Goal: Task Accomplishment & Management: Complete application form

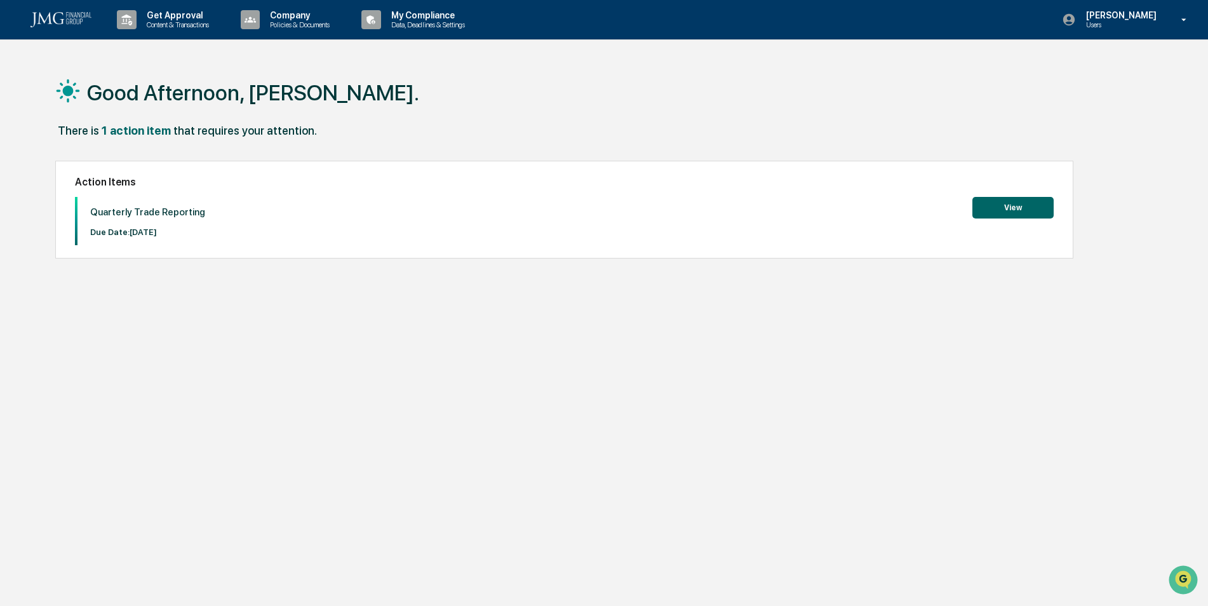
click at [642, 127] on div "There is 1 action item that requires your attention." at bounding box center [598, 137] width 1087 height 26
click at [991, 212] on button "View" at bounding box center [1012, 208] width 81 height 22
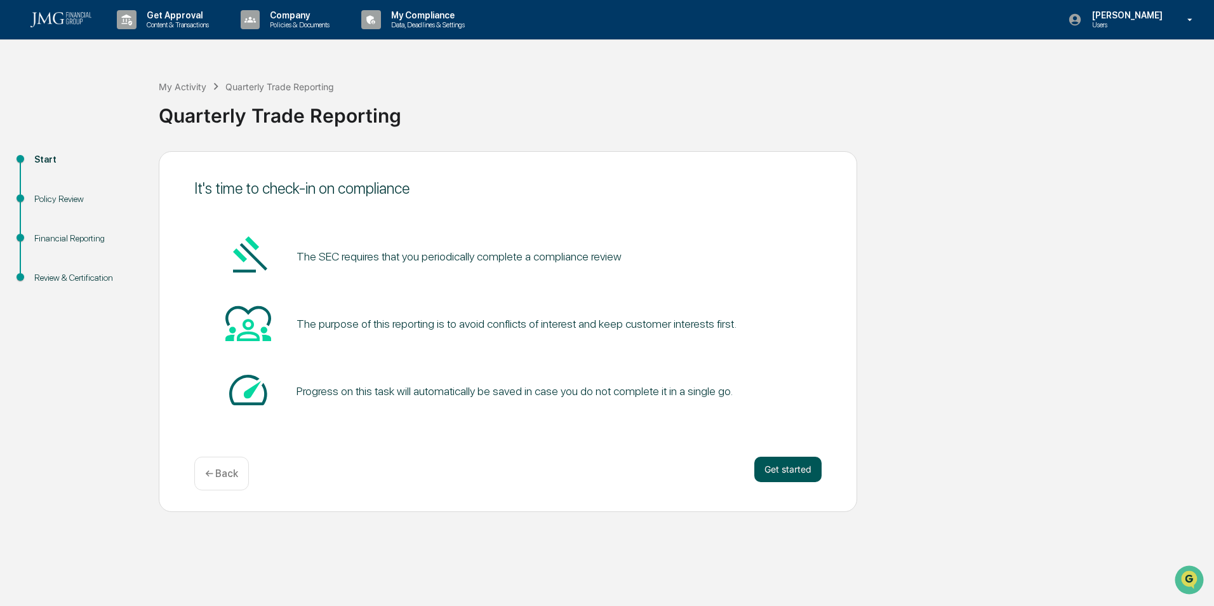
click at [784, 470] on button "Get started" at bounding box center [787, 469] width 67 height 25
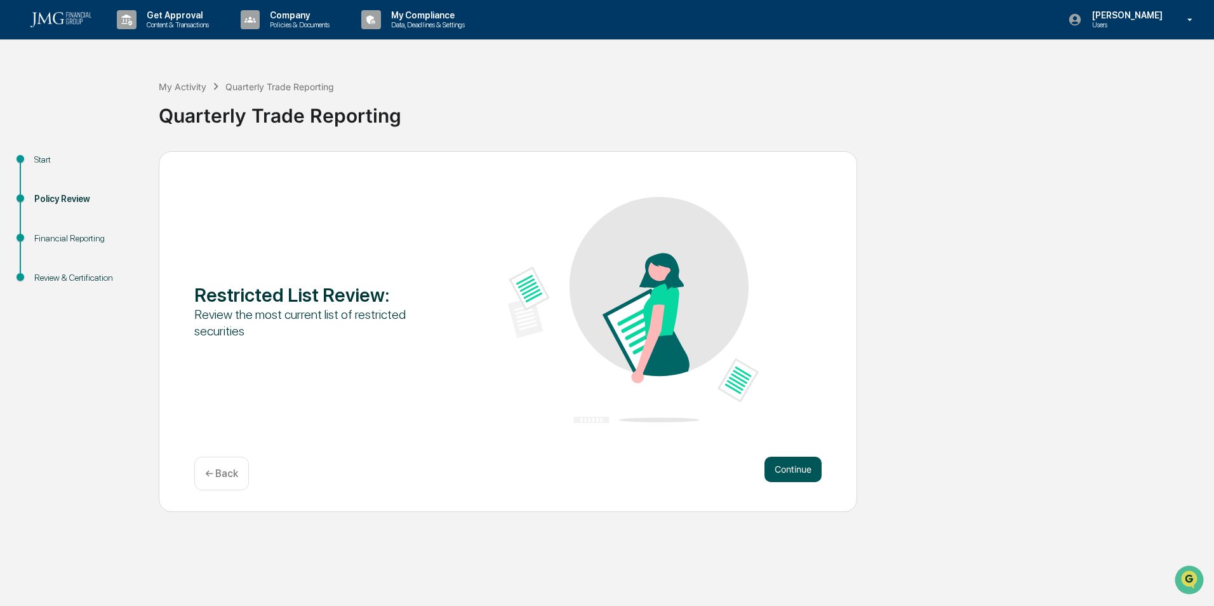
click at [783, 471] on button "Continue" at bounding box center [793, 469] width 57 height 25
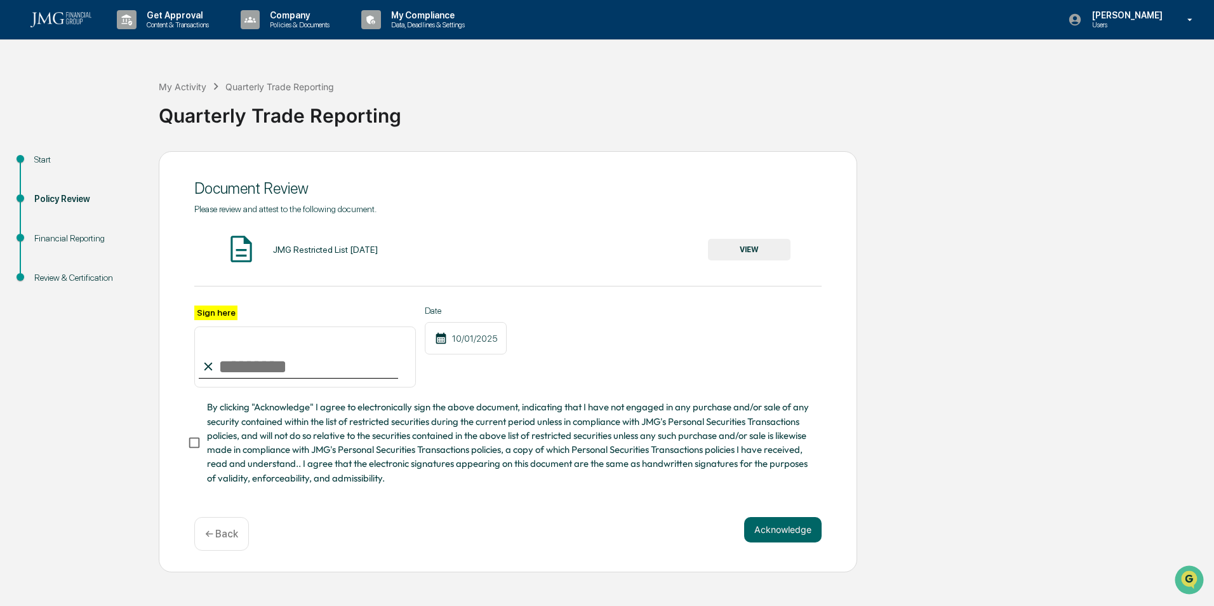
click at [279, 364] on input "Sign here" at bounding box center [305, 356] width 222 height 61
type input "**********"
click at [768, 532] on button "Acknowledge" at bounding box center [782, 529] width 77 height 25
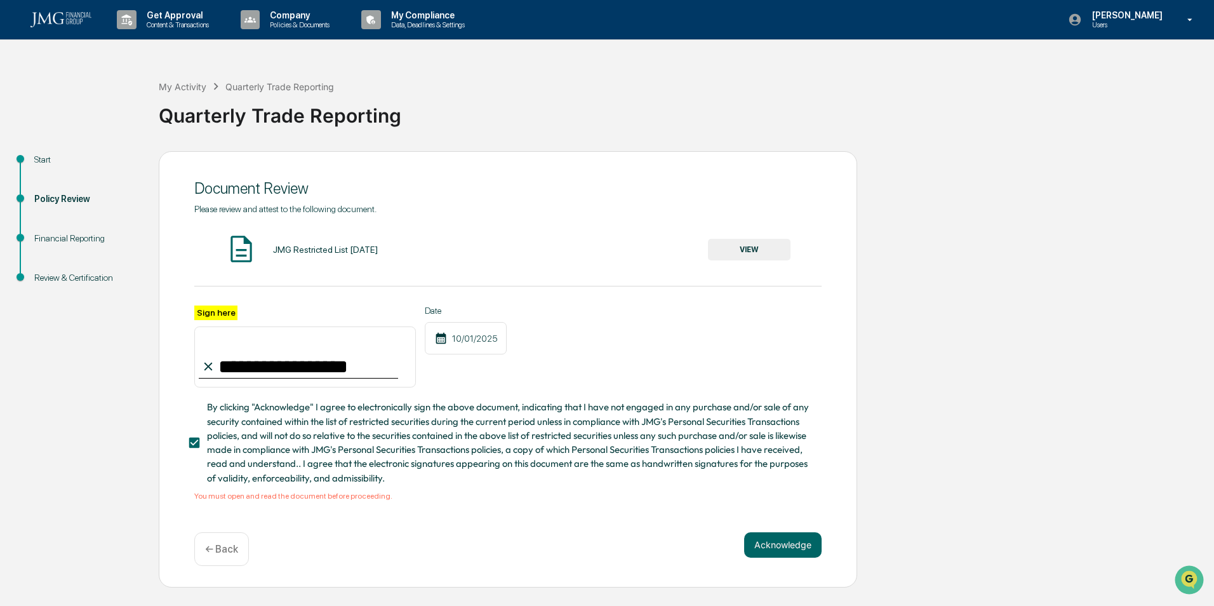
click at [729, 251] on button "VIEW" at bounding box center [749, 250] width 83 height 22
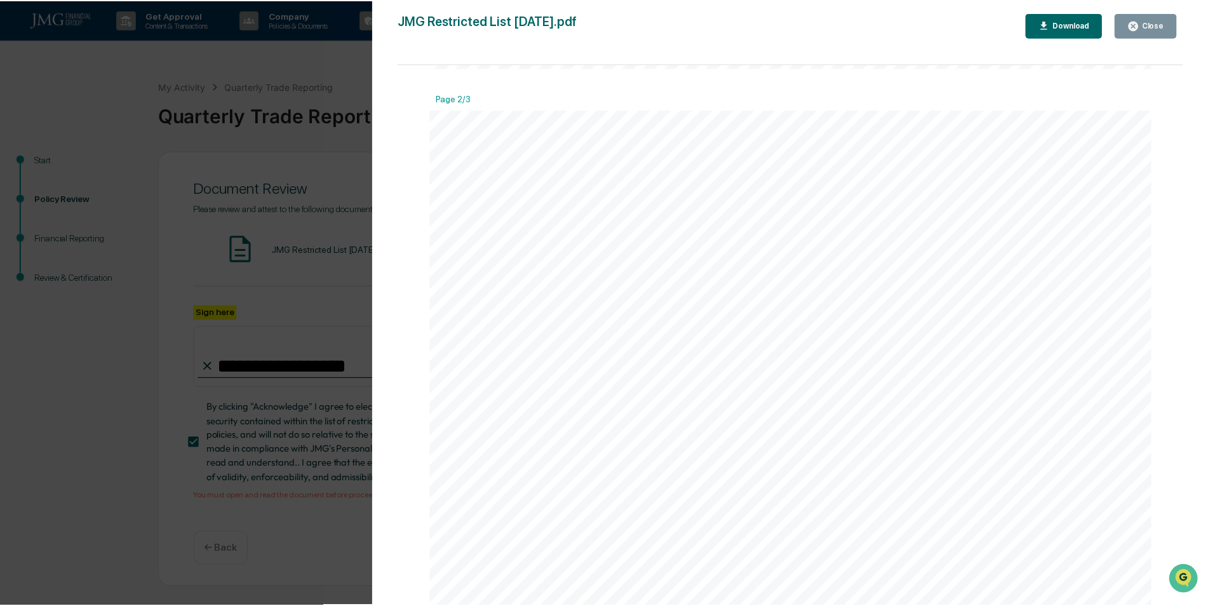
scroll to position [800, 0]
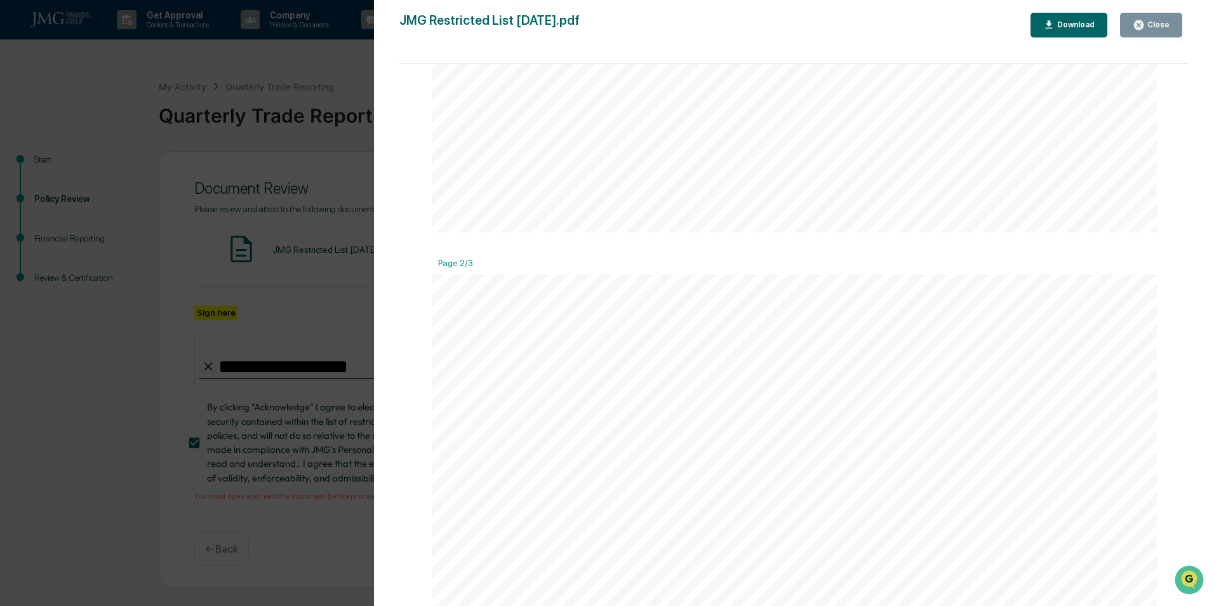
click at [1149, 30] on div "Close" at bounding box center [1151, 25] width 37 height 12
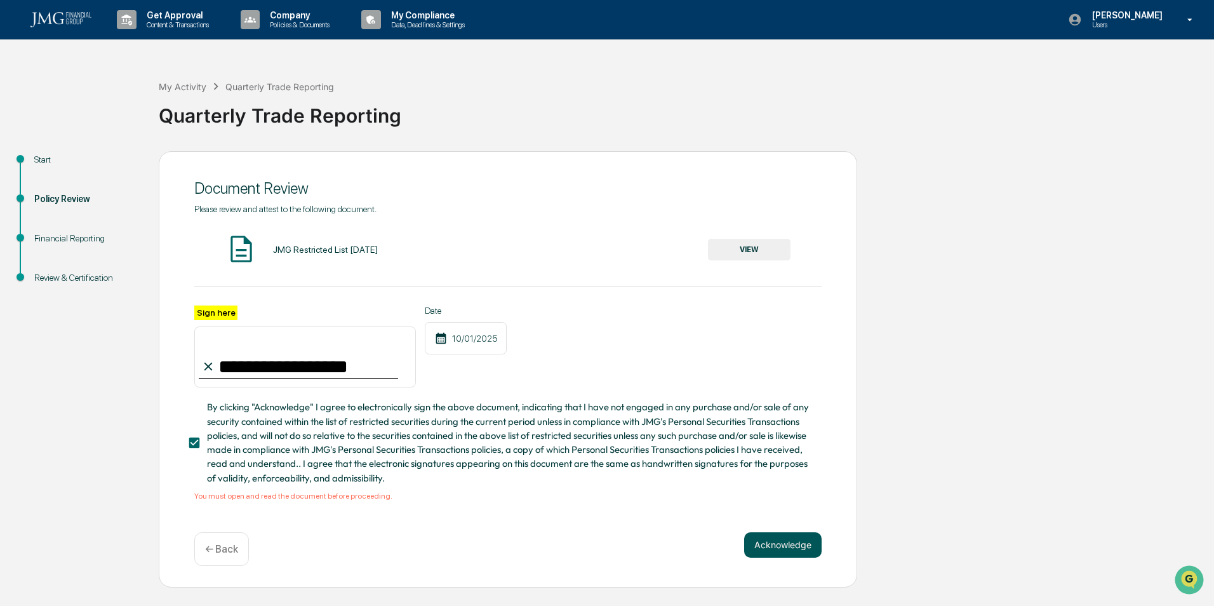
click at [774, 549] on button "Acknowledge" at bounding box center [782, 544] width 77 height 25
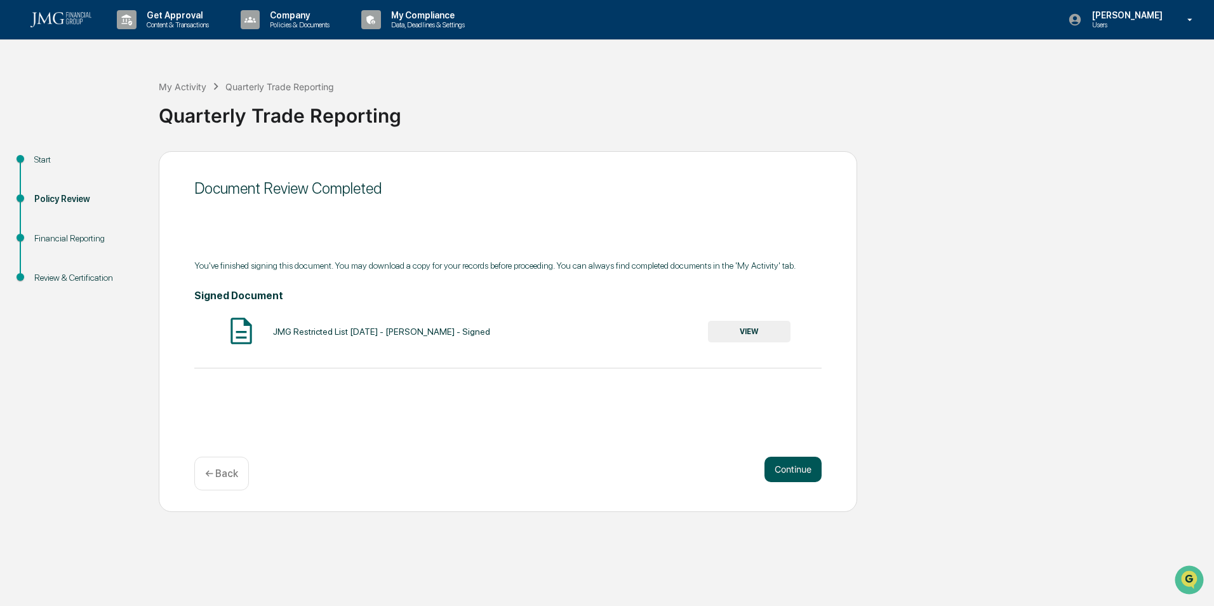
click at [782, 474] on button "Continue" at bounding box center [793, 469] width 57 height 25
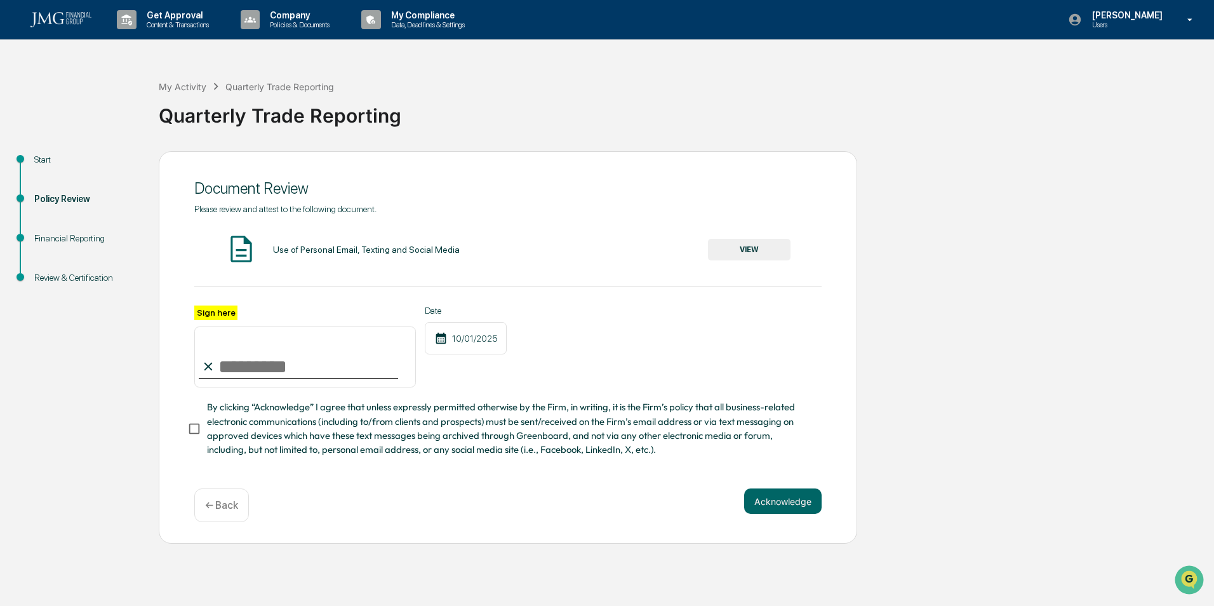
click at [778, 248] on button "VIEW" at bounding box center [749, 250] width 83 height 22
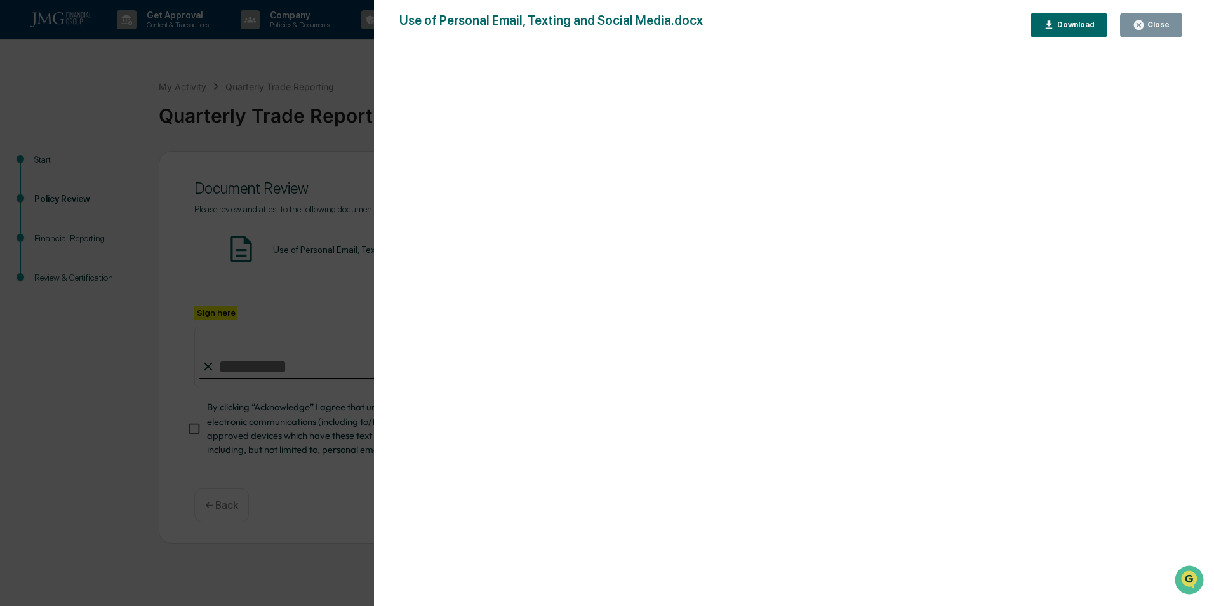
click at [1059, 30] on div "Download" at bounding box center [1069, 25] width 52 height 12
click at [1177, 28] on button "Close" at bounding box center [1151, 25] width 62 height 25
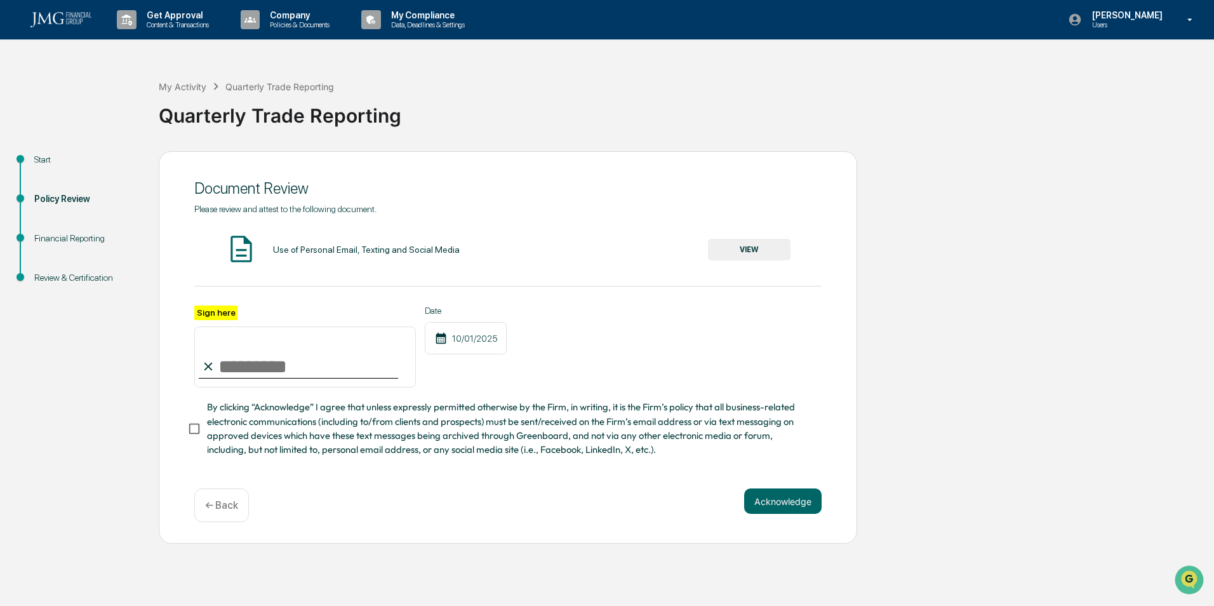
click at [250, 378] on input "Sign here" at bounding box center [305, 356] width 222 height 61
type input "**********"
click at [776, 511] on button "Acknowledge" at bounding box center [782, 500] width 77 height 25
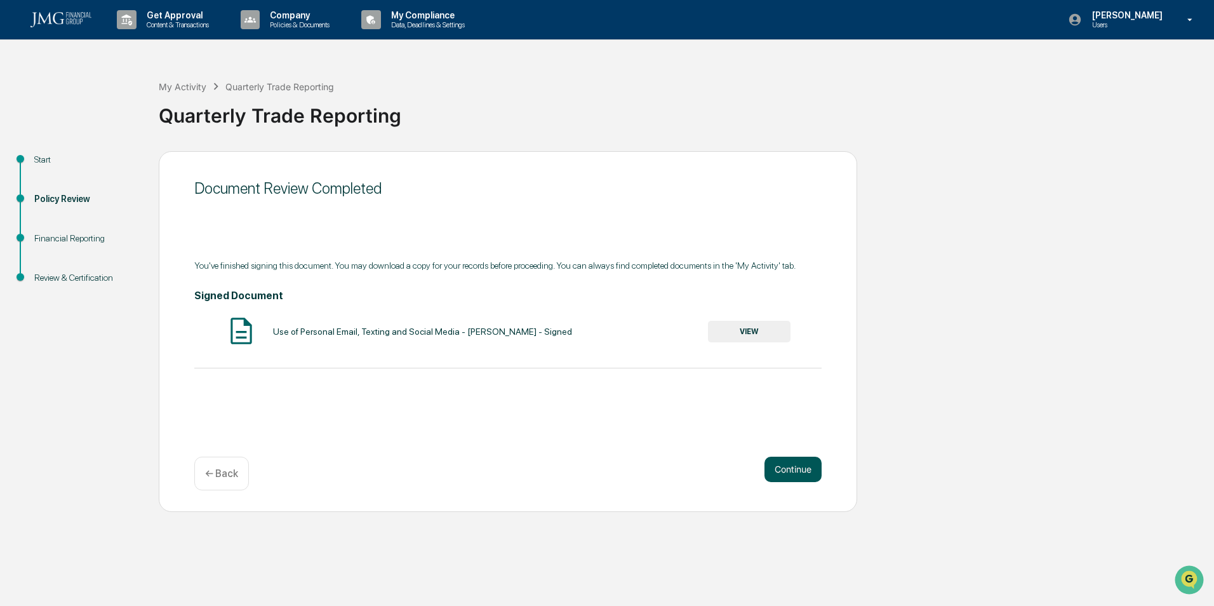
click at [776, 479] on button "Continue" at bounding box center [793, 469] width 57 height 25
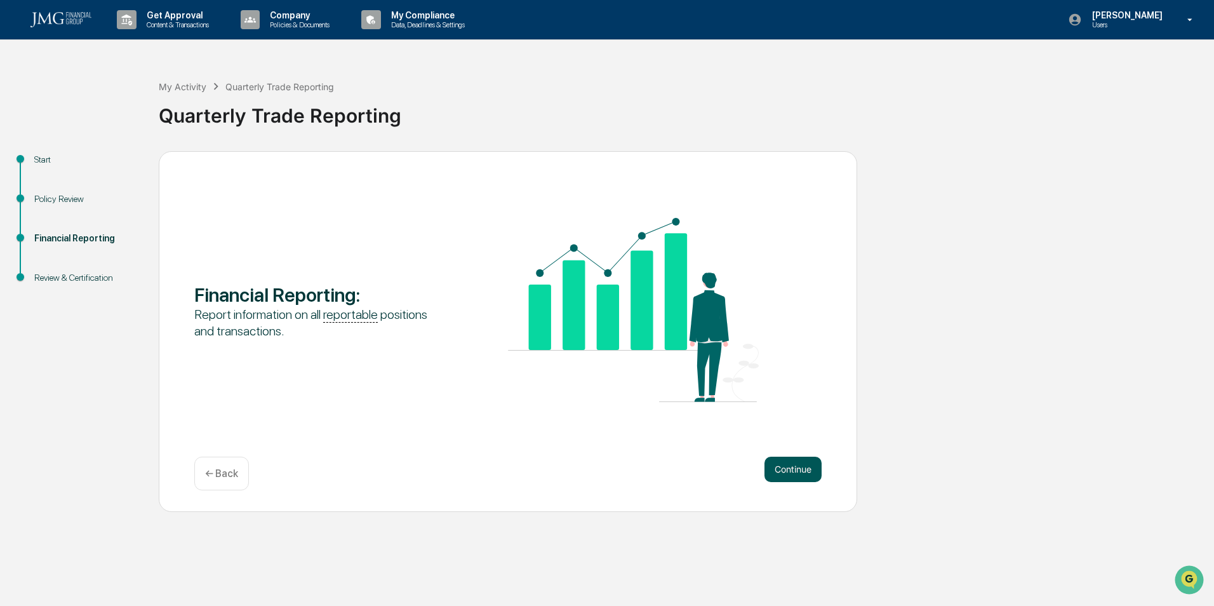
click at [787, 477] on button "Continue" at bounding box center [793, 469] width 57 height 25
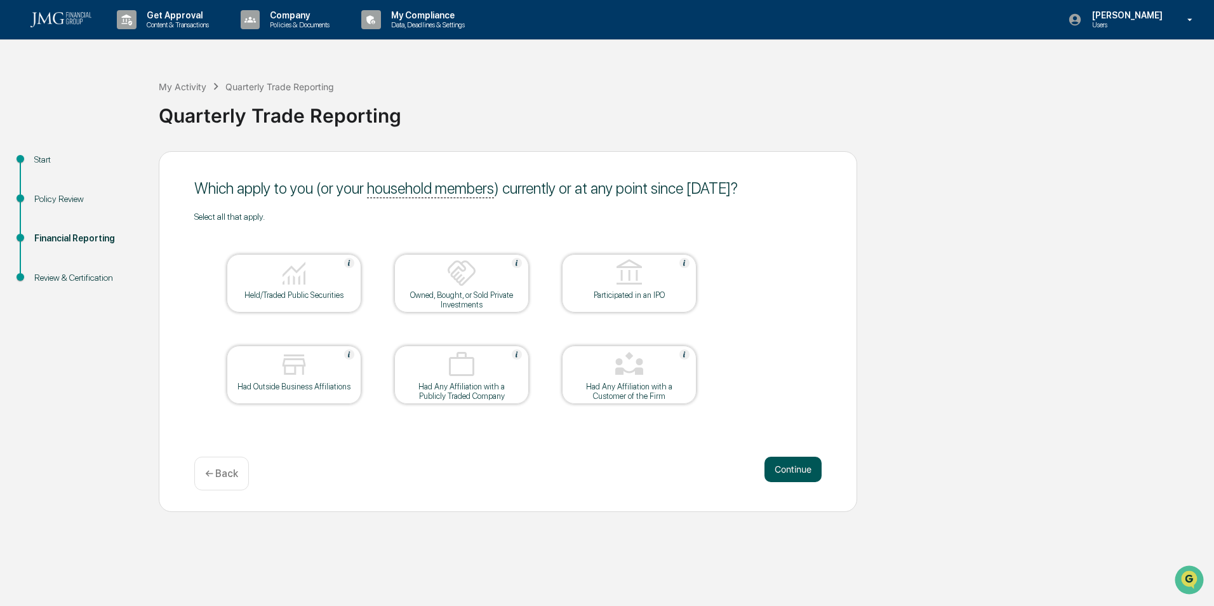
click at [804, 479] on button "Continue" at bounding box center [793, 469] width 57 height 25
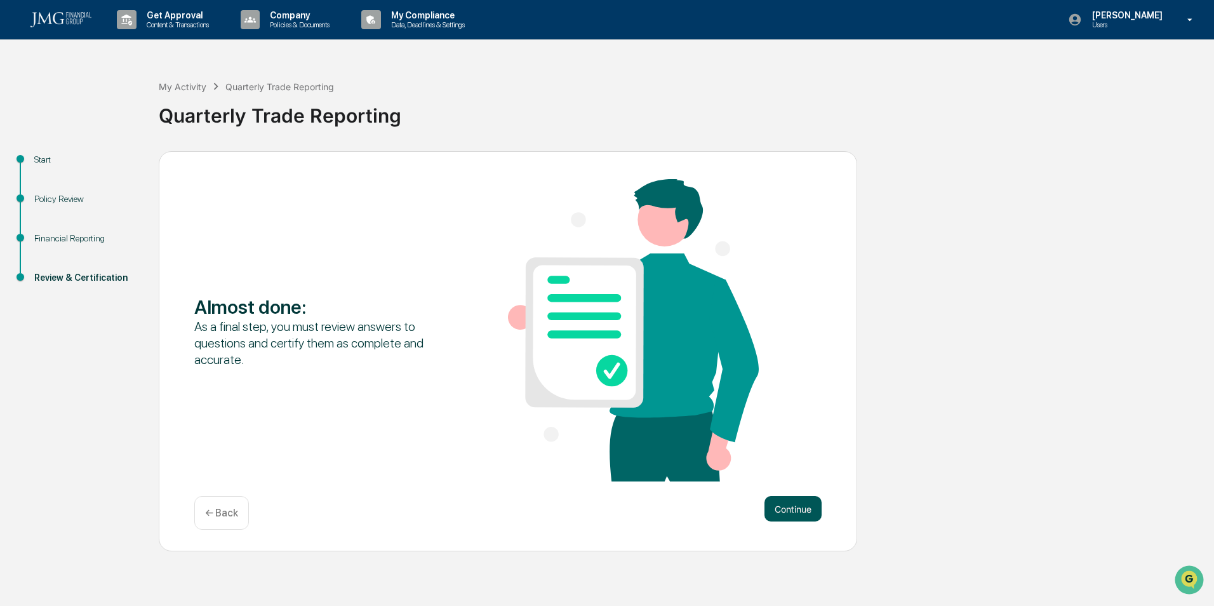
click at [786, 510] on button "Continue" at bounding box center [793, 508] width 57 height 25
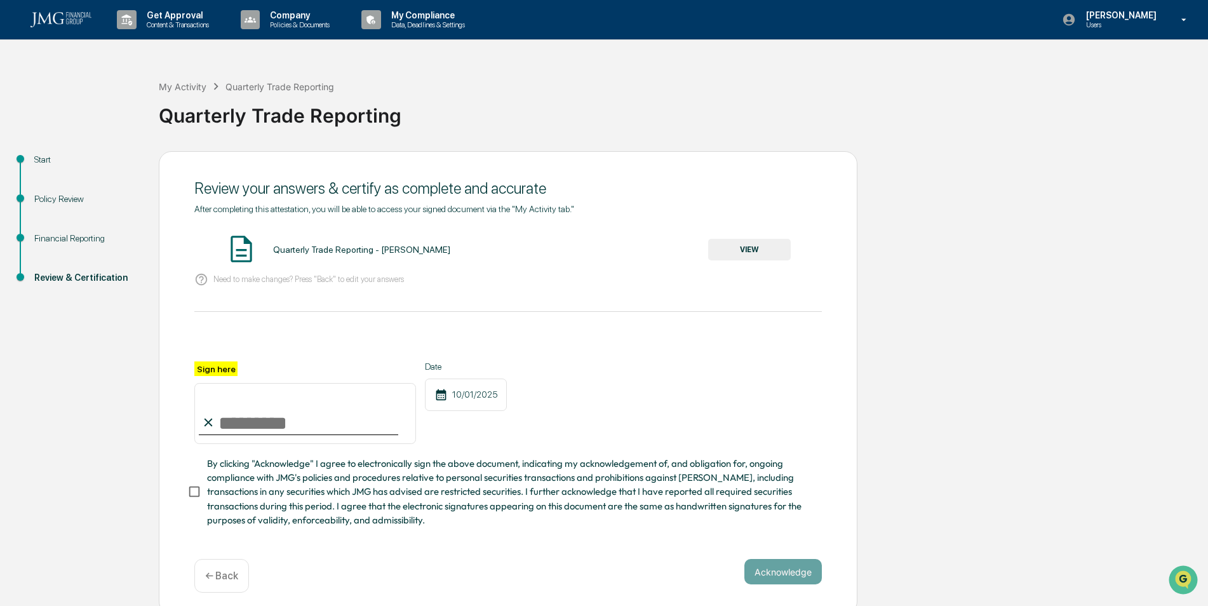
click at [740, 244] on button "VIEW" at bounding box center [749, 250] width 83 height 22
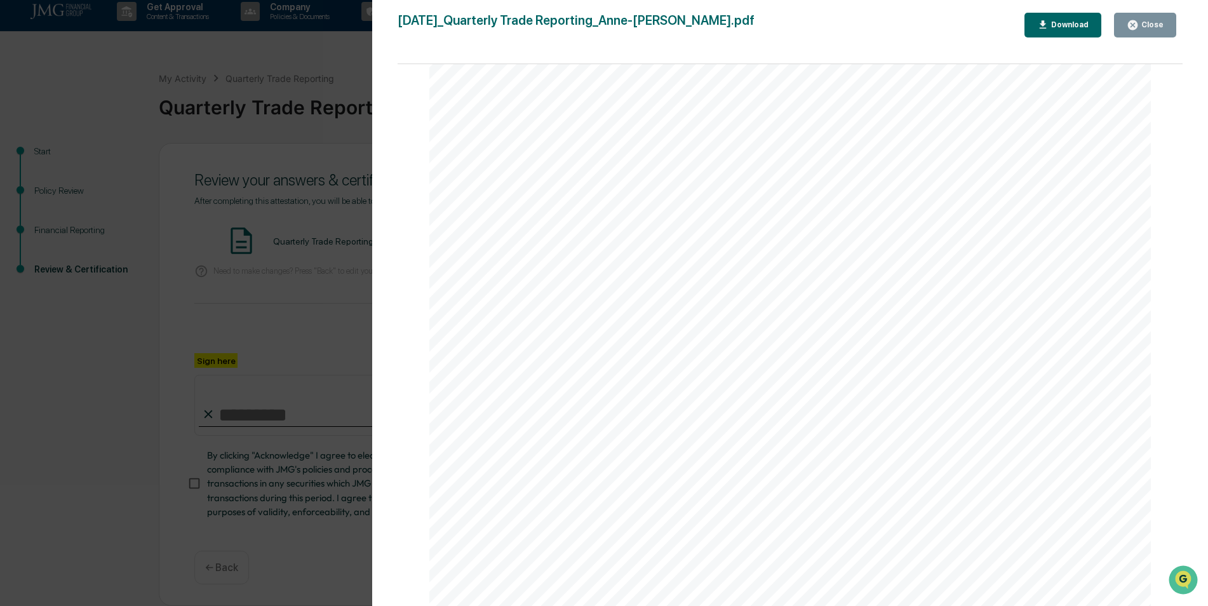
scroll to position [0, 0]
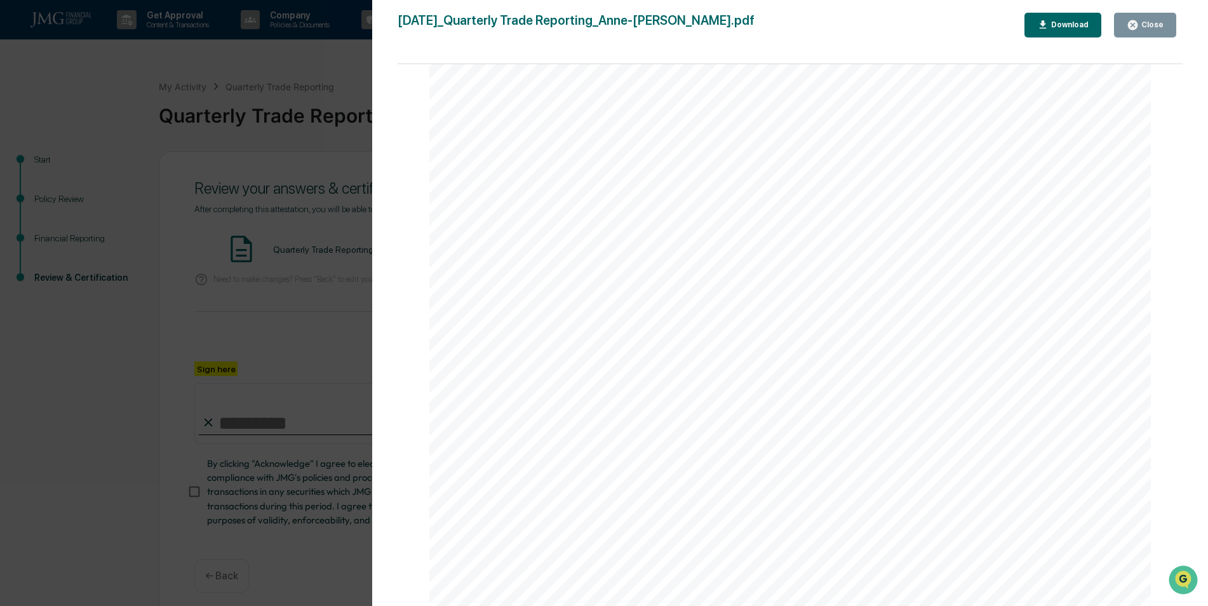
click at [1130, 27] on icon "button" at bounding box center [1133, 25] width 10 height 10
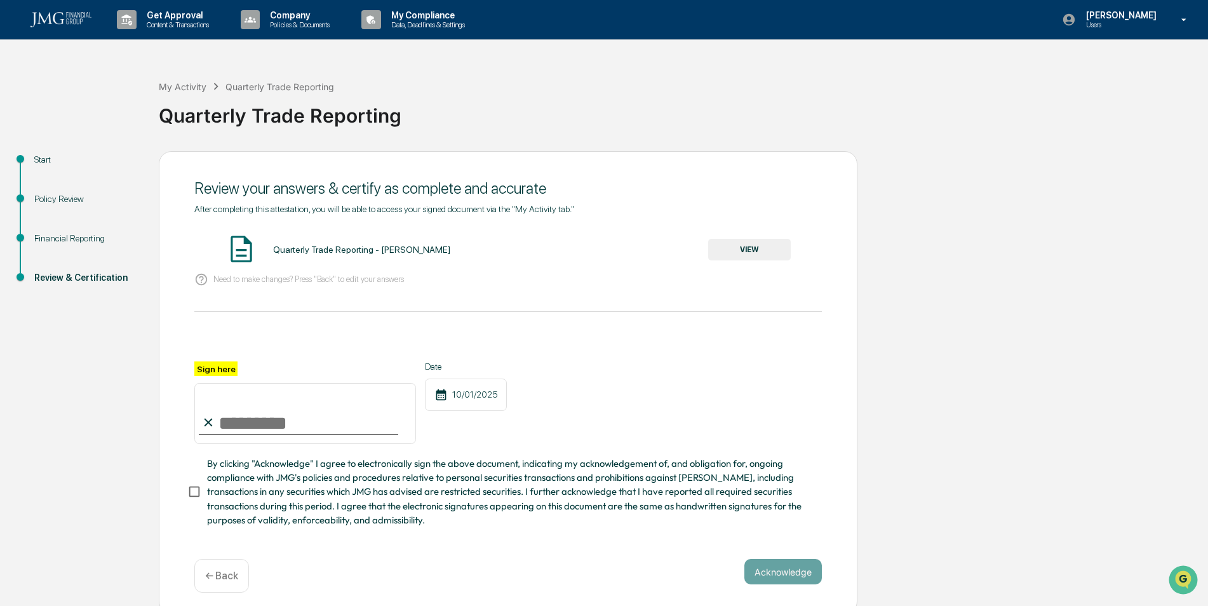
click at [246, 431] on input "Sign here" at bounding box center [305, 413] width 222 height 61
type input "**********"
click at [773, 578] on button "Acknowledge" at bounding box center [782, 571] width 77 height 25
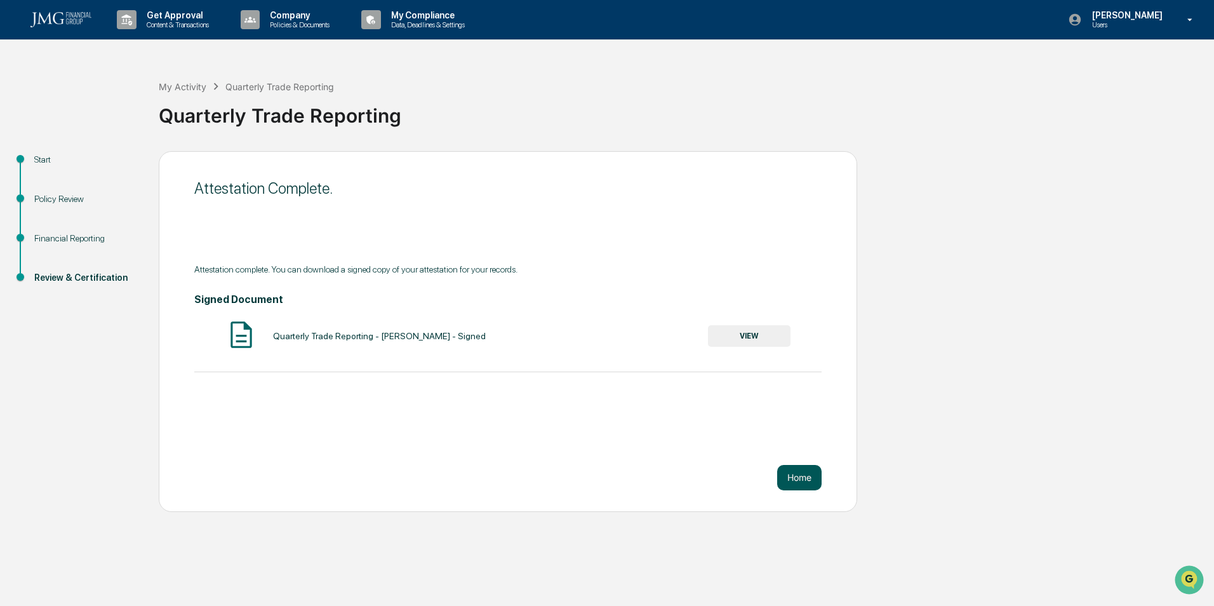
click at [802, 479] on button "Home" at bounding box center [799, 477] width 44 height 25
